Goal: Task Accomplishment & Management: Use online tool/utility

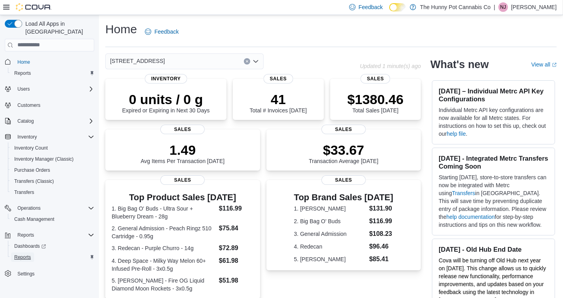
click at [25, 254] on span "Reports" at bounding box center [22, 257] width 17 height 6
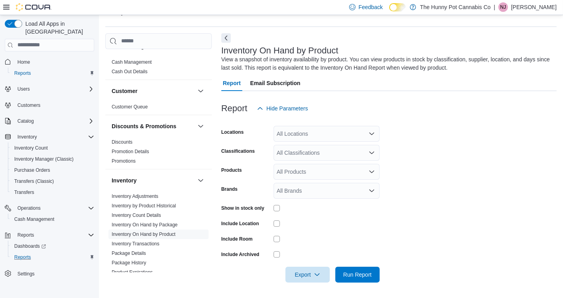
scroll to position [19, 0]
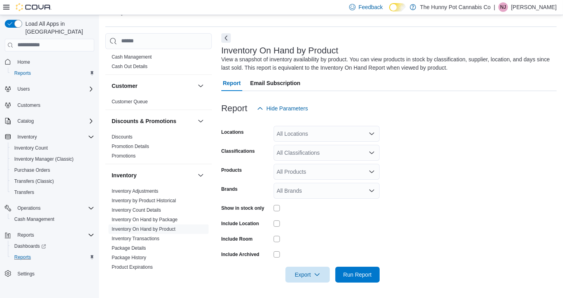
click at [323, 138] on div "All Locations" at bounding box center [327, 134] width 106 height 16
type input "****"
click at [325, 147] on span "4936 Yonge St" at bounding box center [318, 147] width 55 height 8
click at [492, 137] on form "Locations 4936 Yonge St Classifications All Classifications Products All Produc…" at bounding box center [389, 199] width 336 height 166
click at [314, 273] on span "Export" at bounding box center [307, 275] width 35 height 16
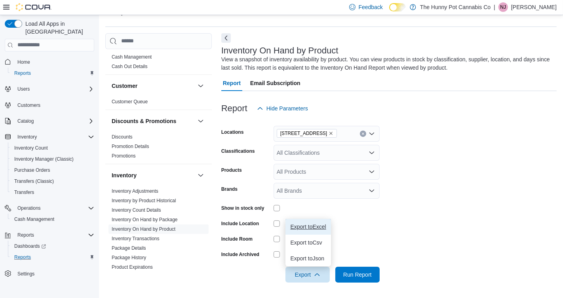
click at [313, 227] on span "Export to Excel" at bounding box center [308, 227] width 36 height 6
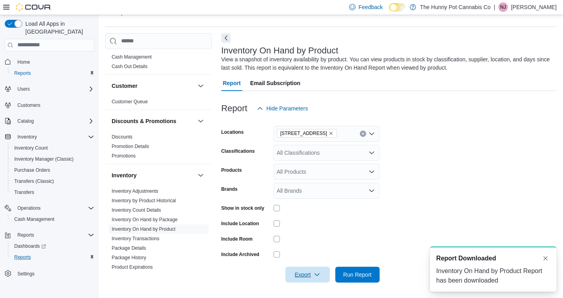
scroll to position [0, 0]
